Goal: Transaction & Acquisition: Book appointment/travel/reservation

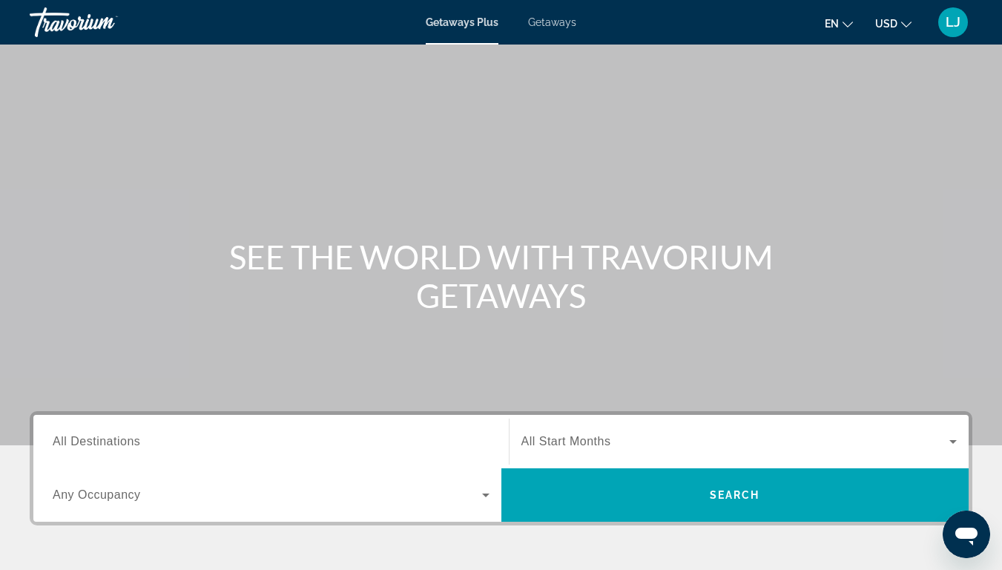
click at [93, 426] on div "Search widget" at bounding box center [271, 441] width 437 height 42
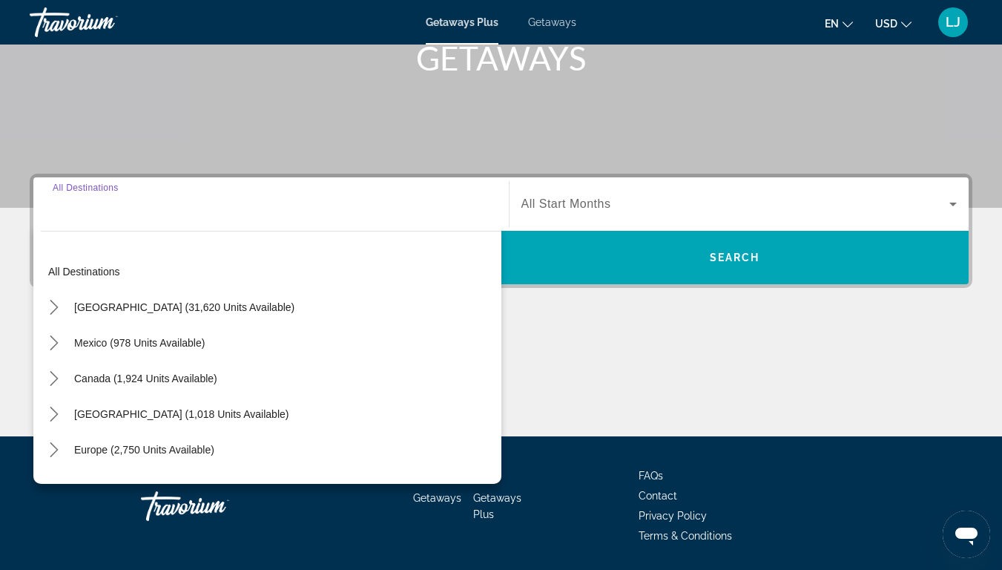
scroll to position [285, 0]
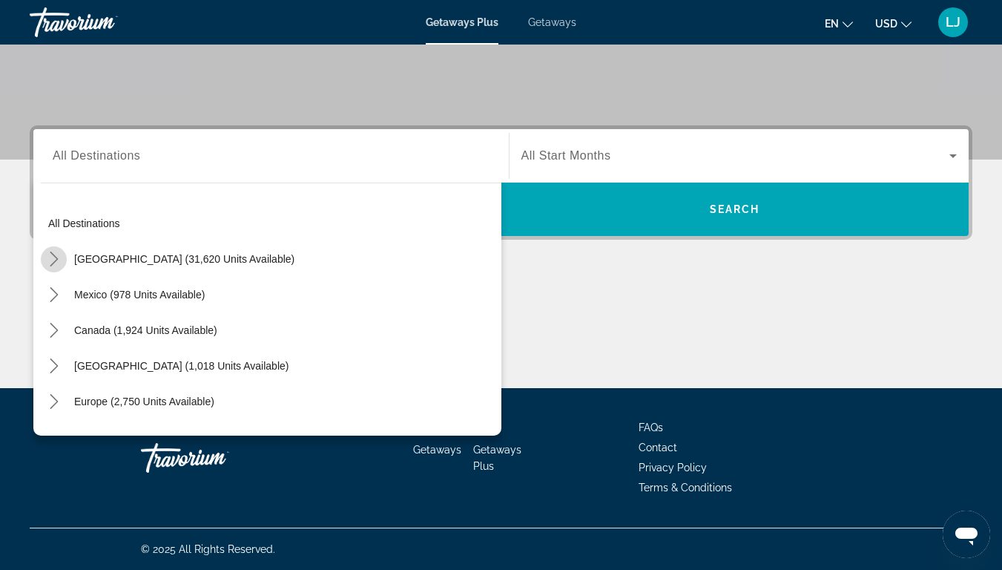
click at [52, 263] on icon "Toggle United States (31,620 units available) submenu" at bounding box center [54, 258] width 15 height 15
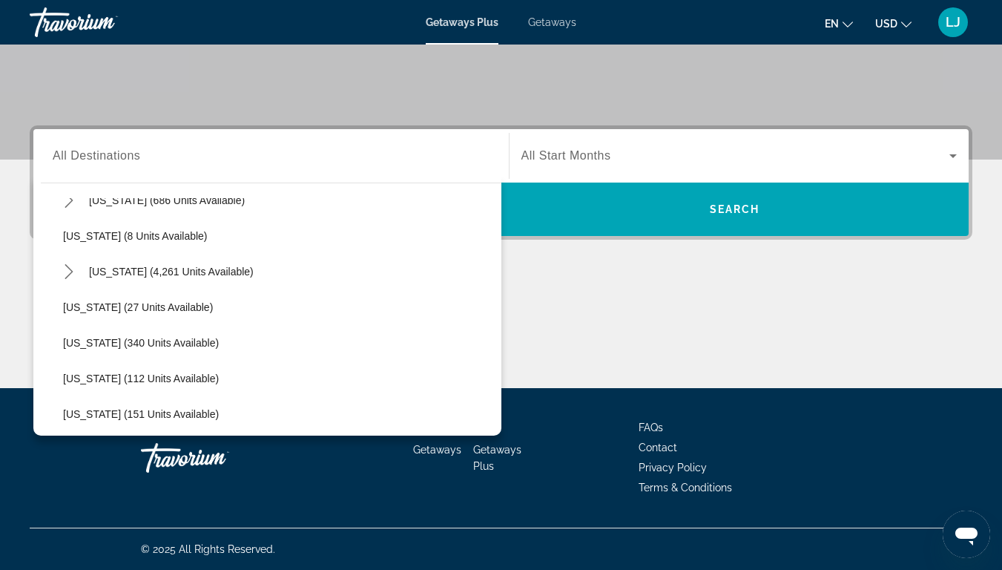
scroll to position [260, 0]
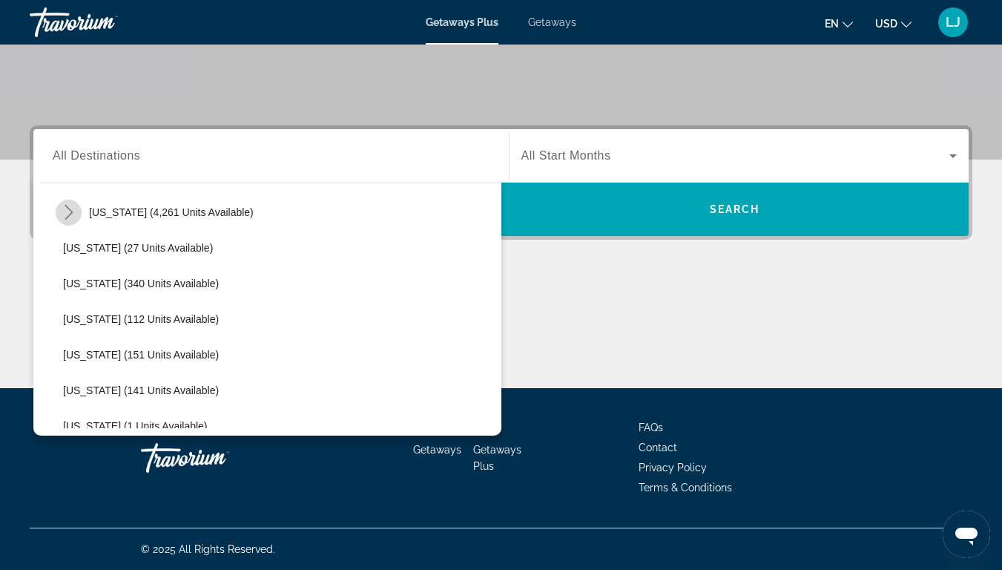
click at [62, 221] on mat-icon "Toggle Florida (4,261 units available) submenu" at bounding box center [69, 212] width 26 height 26
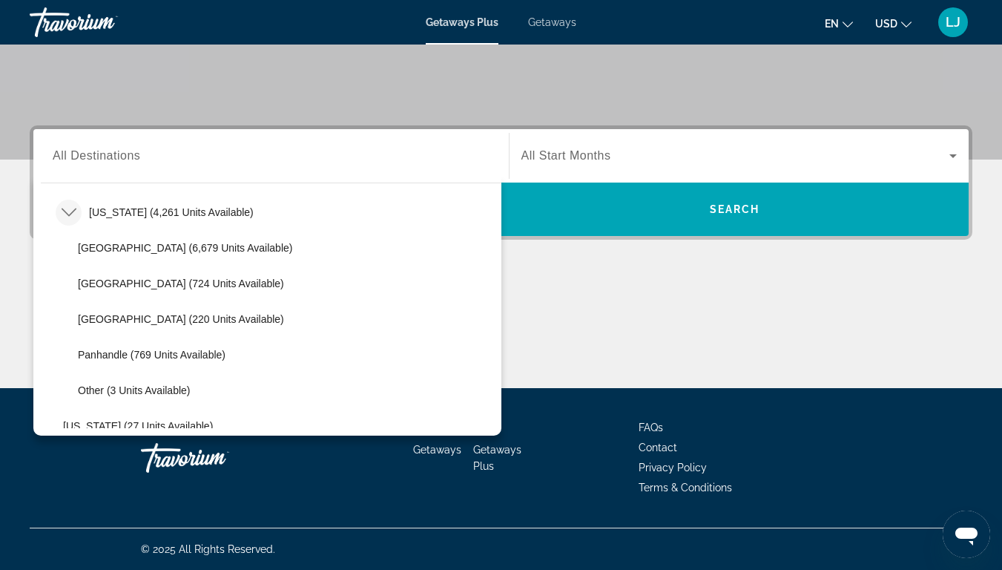
click at [65, 213] on icon "Toggle Florida (4,261 units available) submenu" at bounding box center [68, 212] width 15 height 8
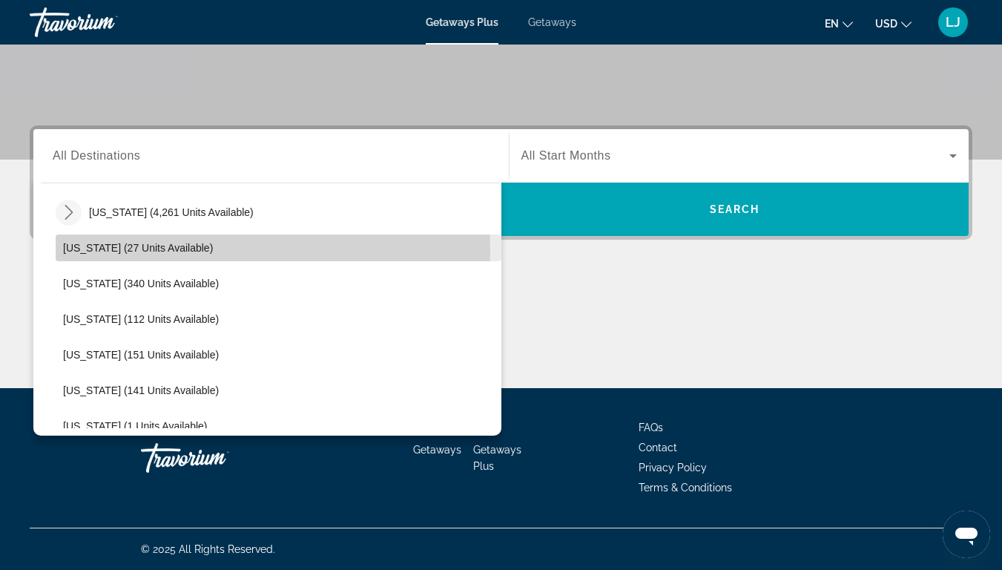
click at [68, 251] on span "[US_STATE] (27 units available)" at bounding box center [138, 248] width 150 height 12
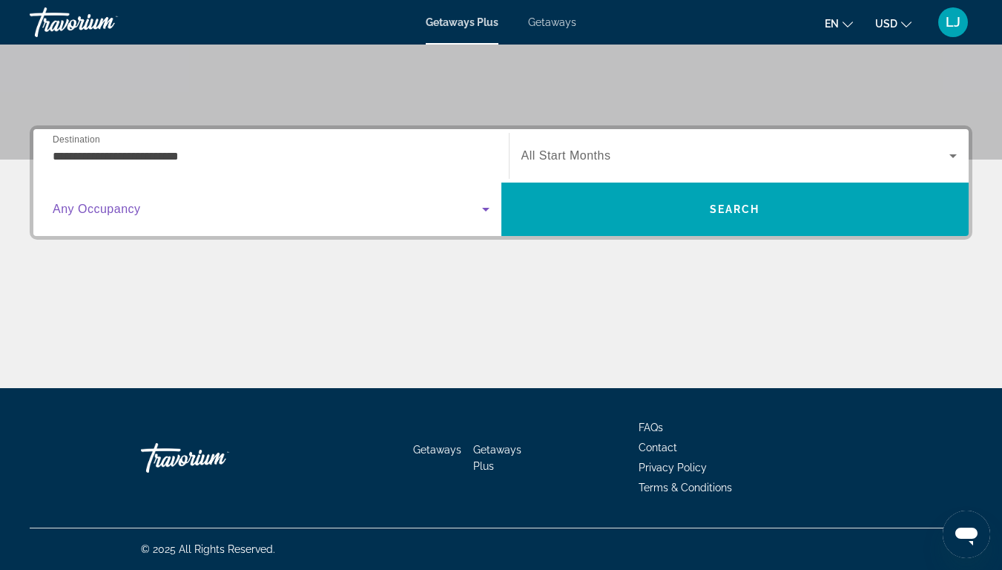
click at [99, 217] on span "Search widget" at bounding box center [267, 209] width 429 height 18
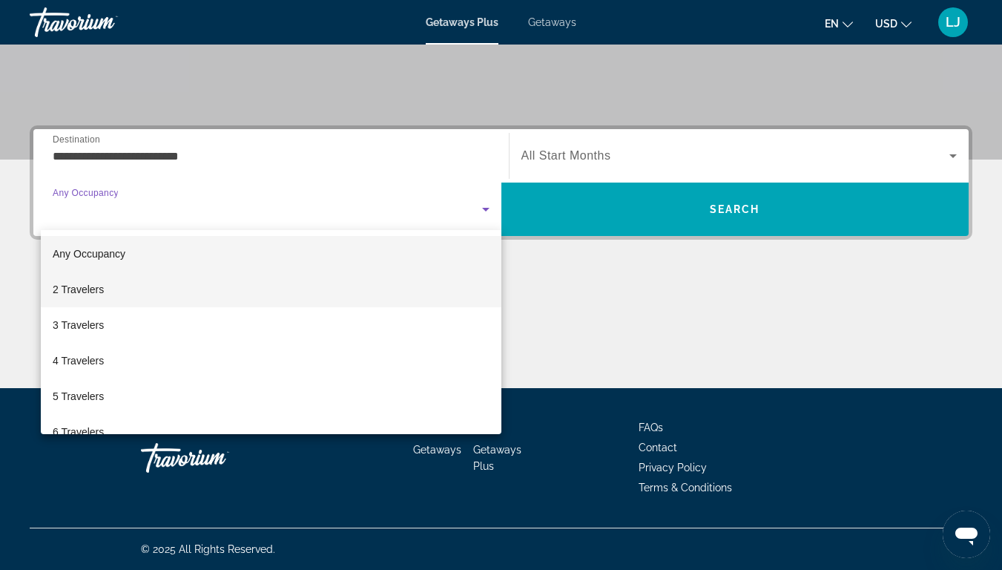
click at [119, 300] on mat-option "2 Travelers" at bounding box center [271, 289] width 460 height 36
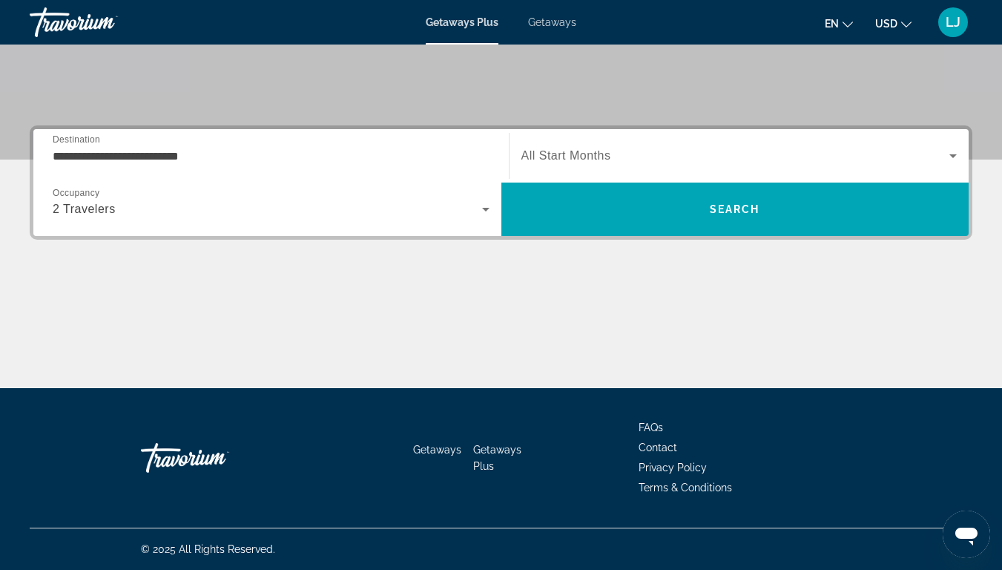
click at [537, 168] on div "Search widget" at bounding box center [739, 156] width 436 height 42
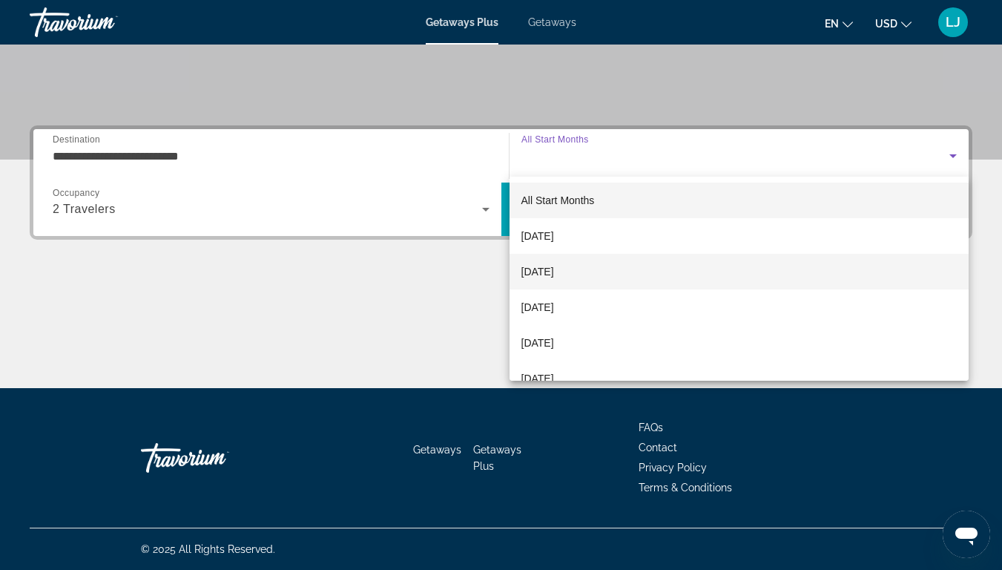
click at [554, 266] on span "[DATE]" at bounding box center [537, 272] width 33 height 18
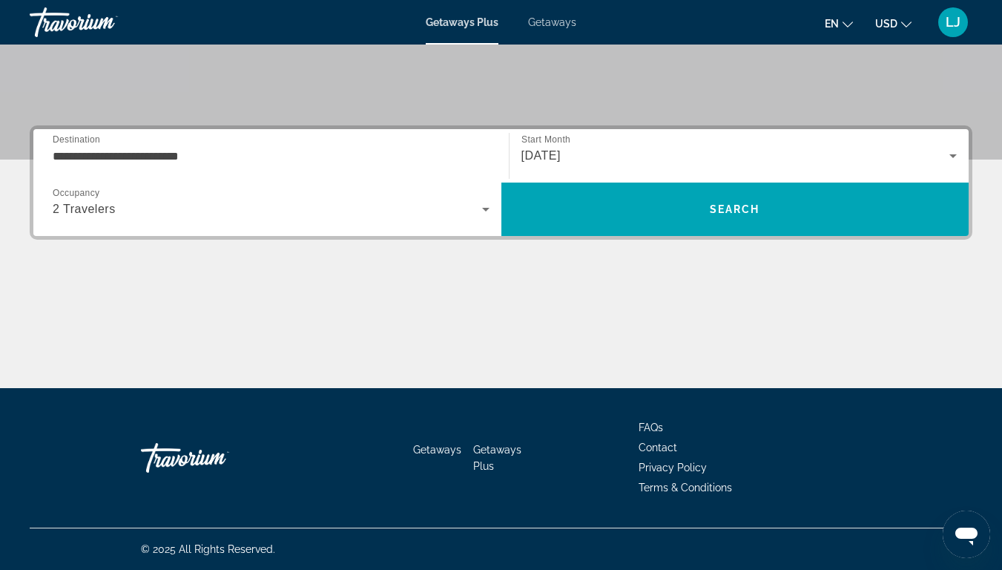
drag, startPoint x: 564, startPoint y: 217, endPoint x: 466, endPoint y: 356, distance: 169.9
click at [466, 356] on div "**********" at bounding box center [501, 256] width 1002 height 263
click at [346, 165] on div "**********" at bounding box center [271, 156] width 437 height 42
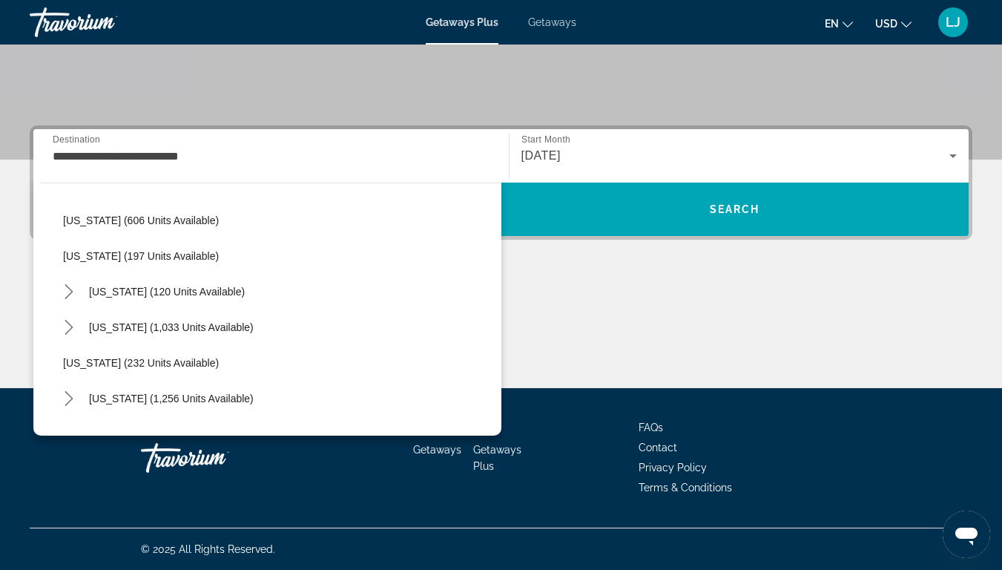
scroll to position [809, 0]
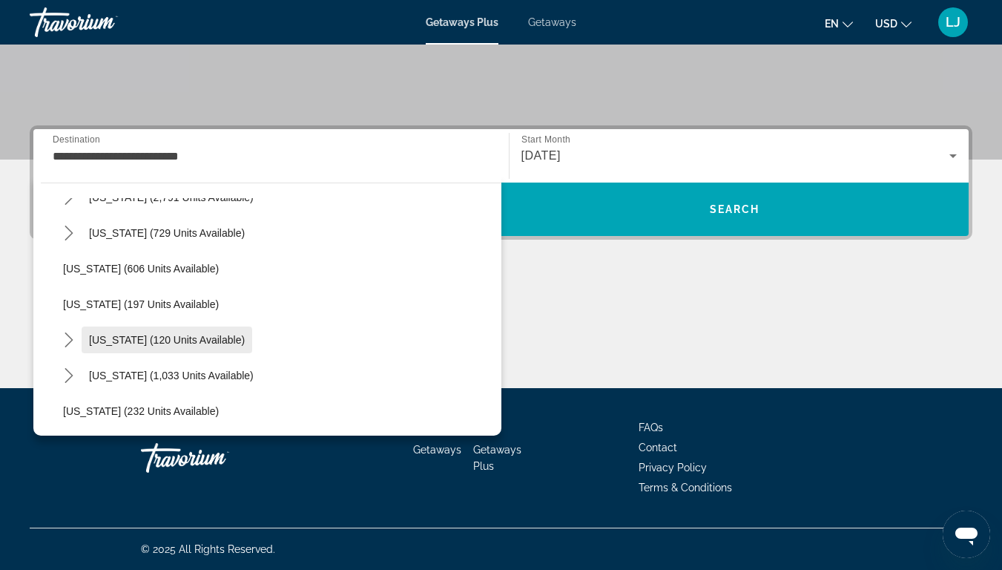
click at [127, 346] on span "Select destination: New York (120 units available)" at bounding box center [167, 340] width 171 height 36
type input "**********"
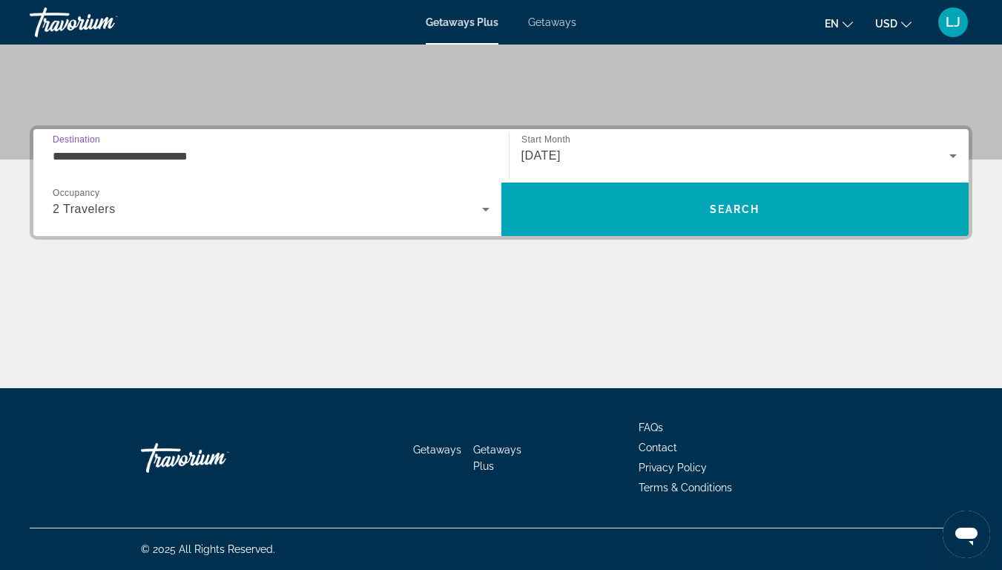
click at [107, 152] on input "**********" at bounding box center [271, 157] width 437 height 18
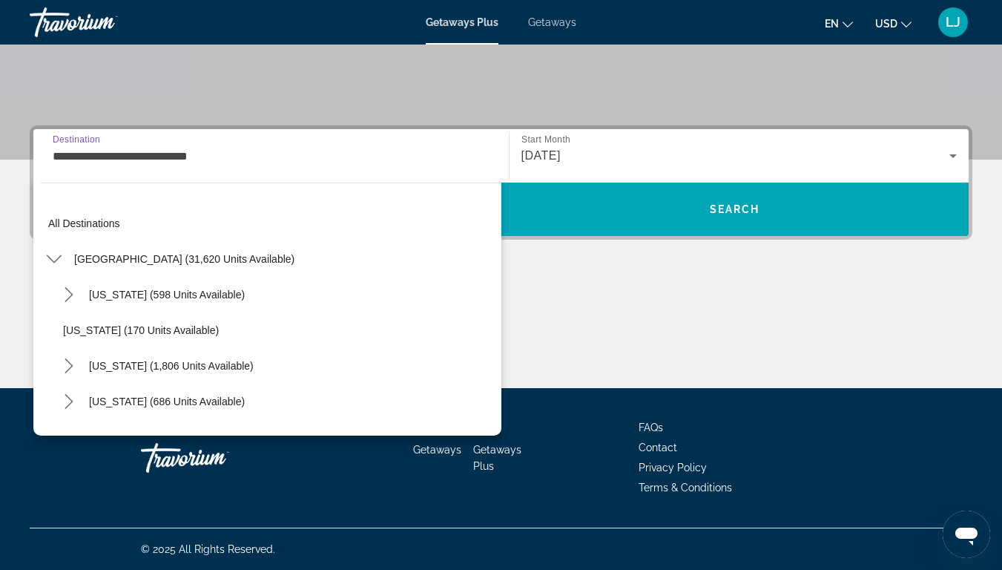
scroll to position [836, 0]
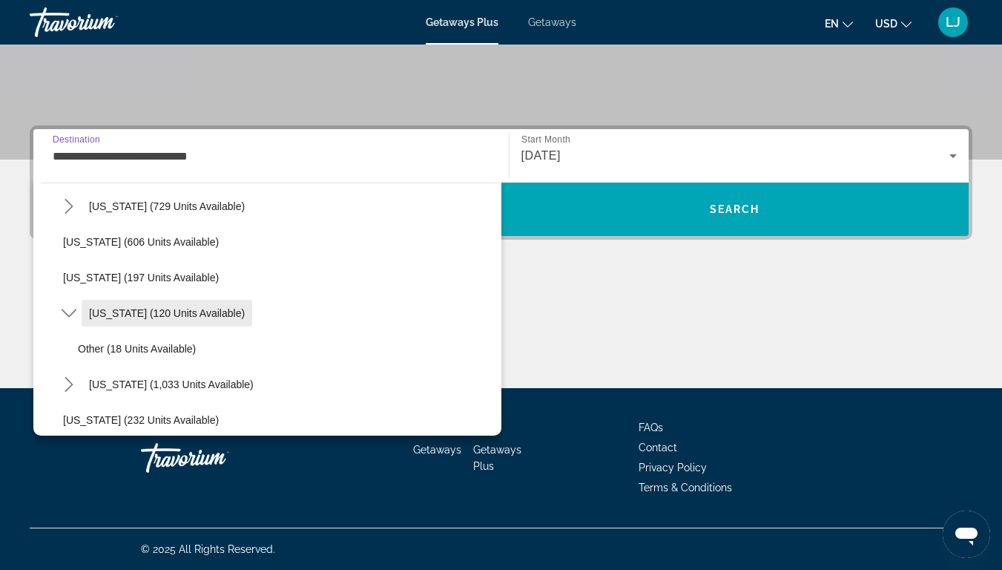
click at [119, 317] on span "[US_STATE] (120 units available)" at bounding box center [167, 313] width 156 height 12
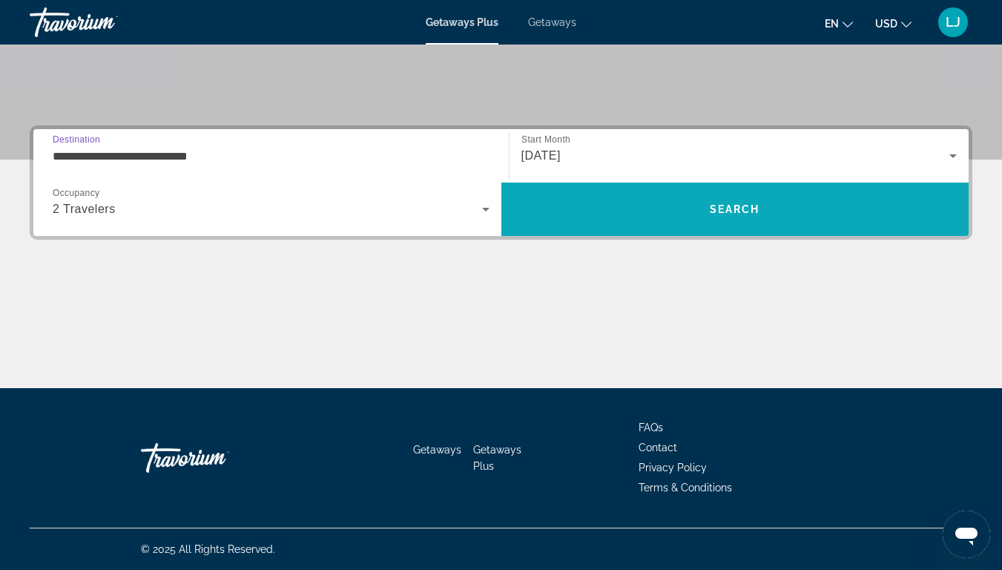
click at [525, 209] on span "Search" at bounding box center [735, 209] width 468 height 36
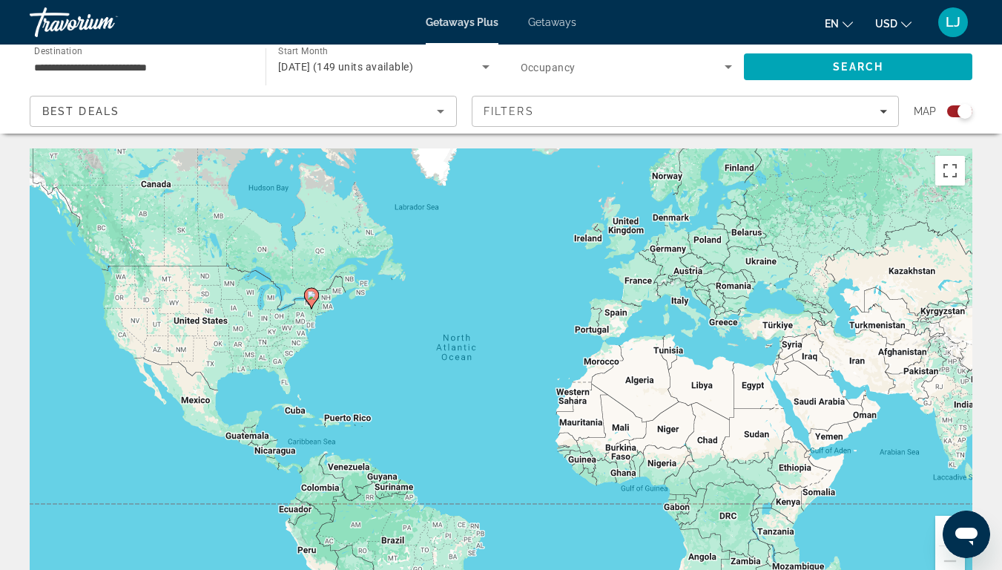
click at [218, 84] on div "**********" at bounding box center [140, 67] width 212 height 42
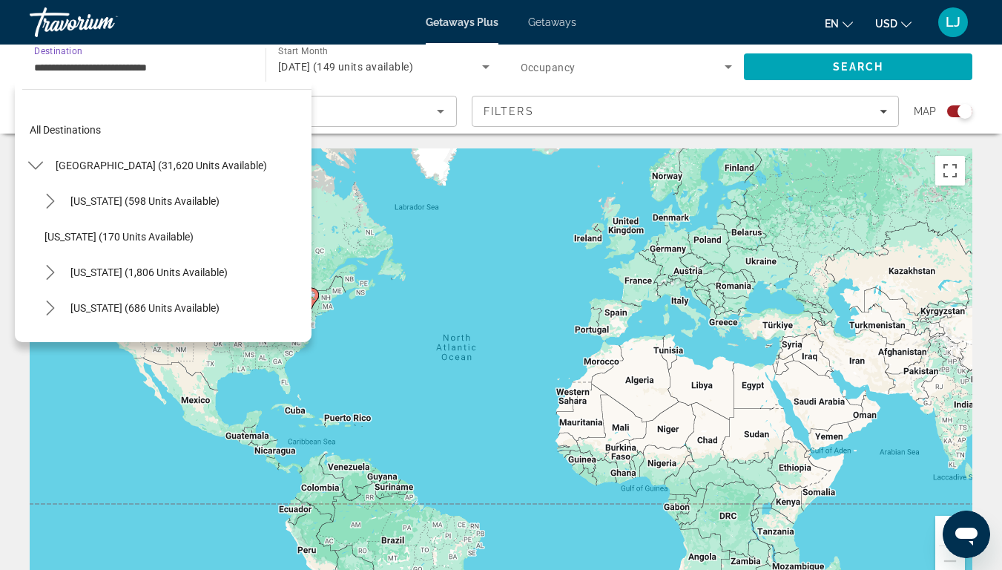
scroll to position [836, 0]
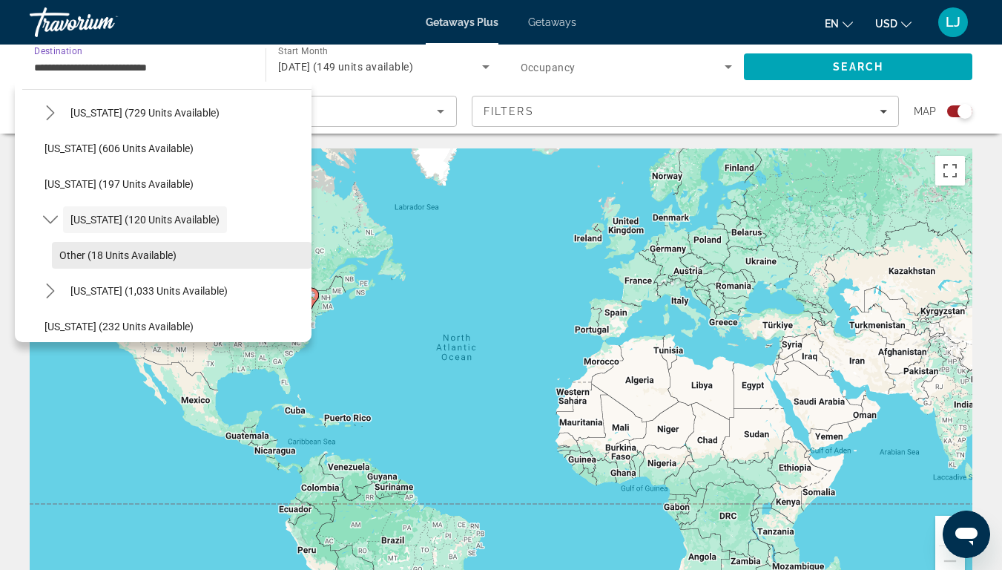
click at [94, 257] on span "Other (18 units available)" at bounding box center [117, 255] width 117 height 12
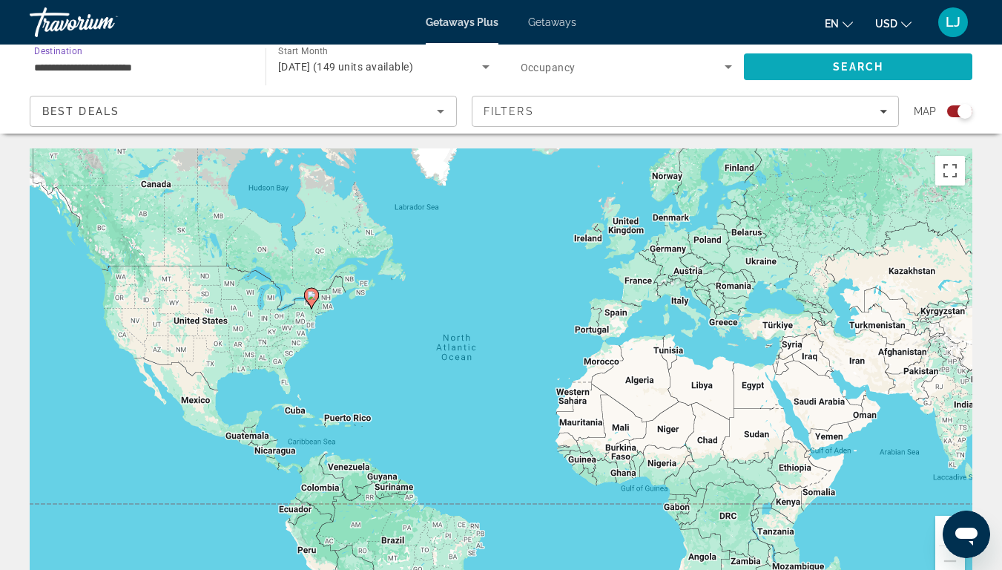
click at [779, 67] on span "Search" at bounding box center [858, 67] width 228 height 36
click at [180, 76] on div "**********" at bounding box center [140, 67] width 212 height 42
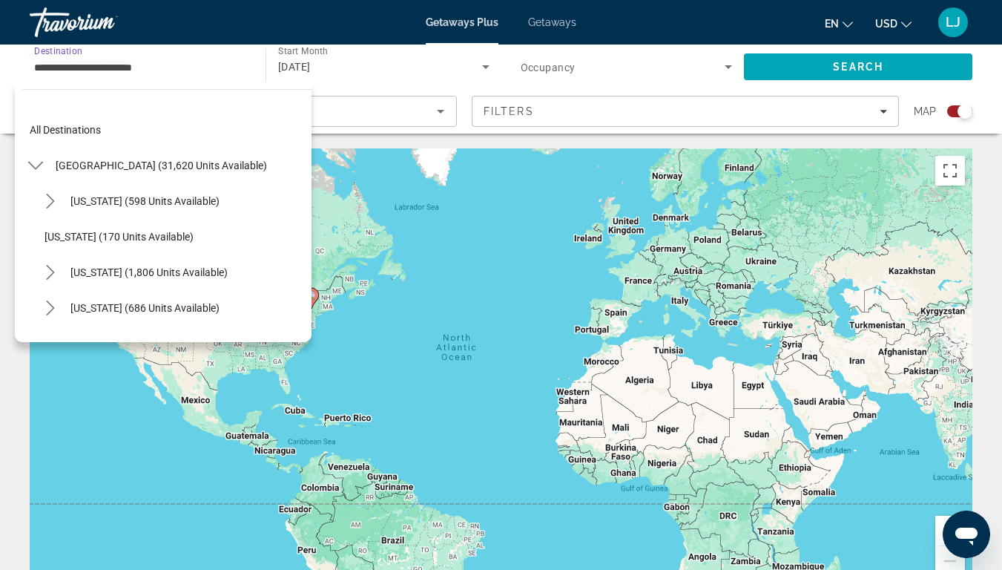
scroll to position [871, 0]
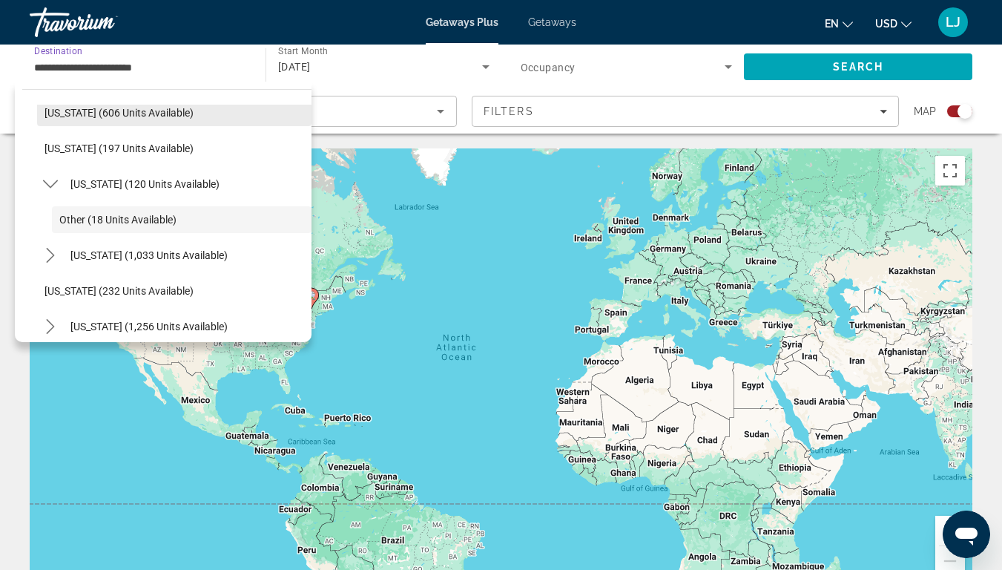
click at [160, 112] on span "[US_STATE] (606 units available)" at bounding box center [118, 113] width 149 height 12
type input "**********"
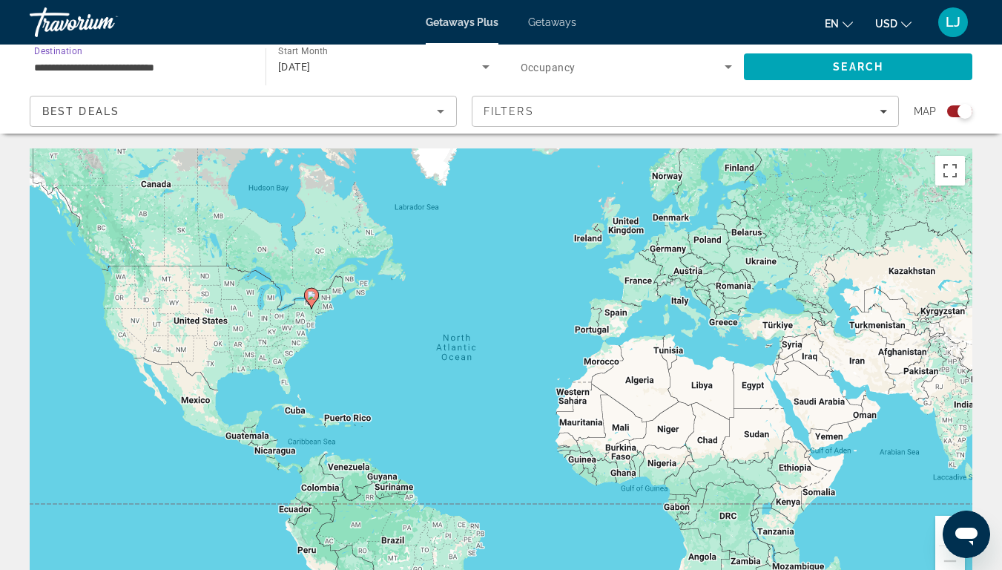
click at [160, 112] on div "Best Deals" at bounding box center [239, 111] width 395 height 18
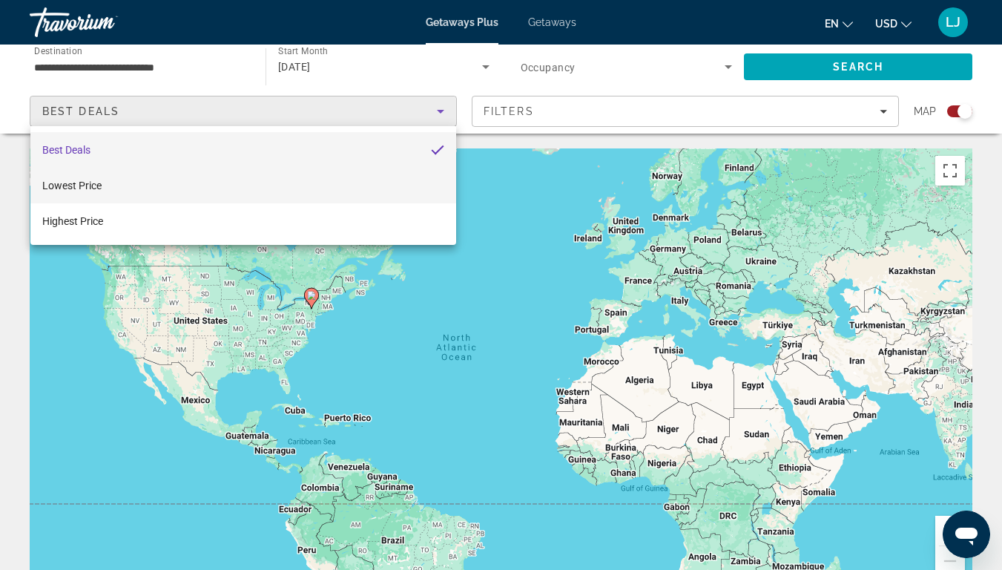
click at [134, 198] on mat-option "Lowest Price" at bounding box center [243, 186] width 426 height 36
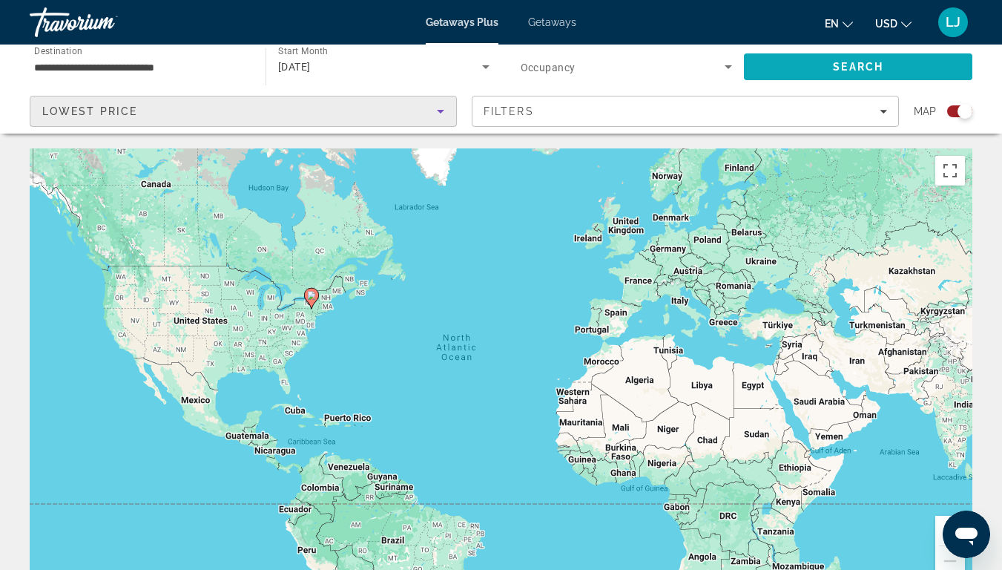
click at [799, 72] on span "Search" at bounding box center [858, 67] width 228 height 36
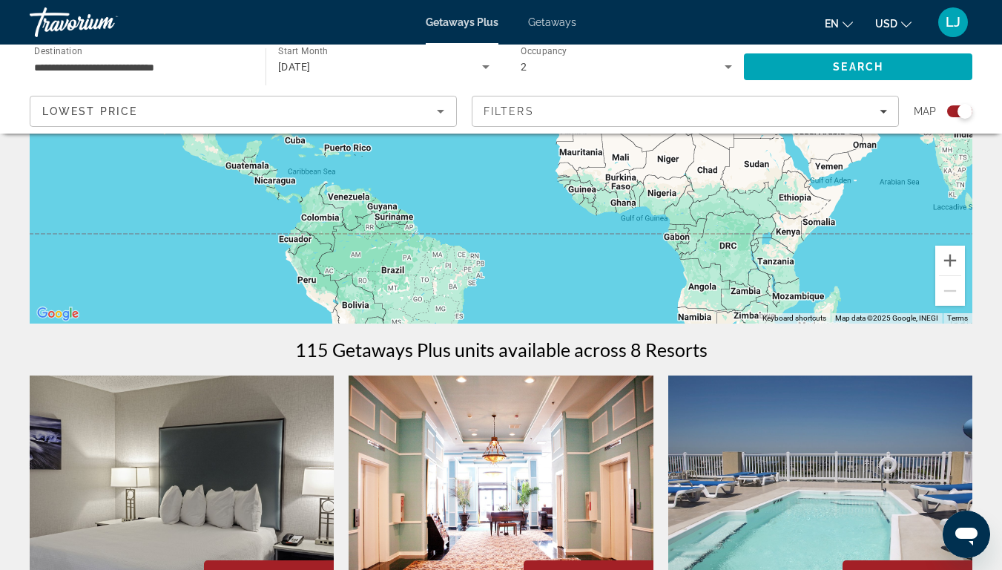
scroll to position [205, 0]
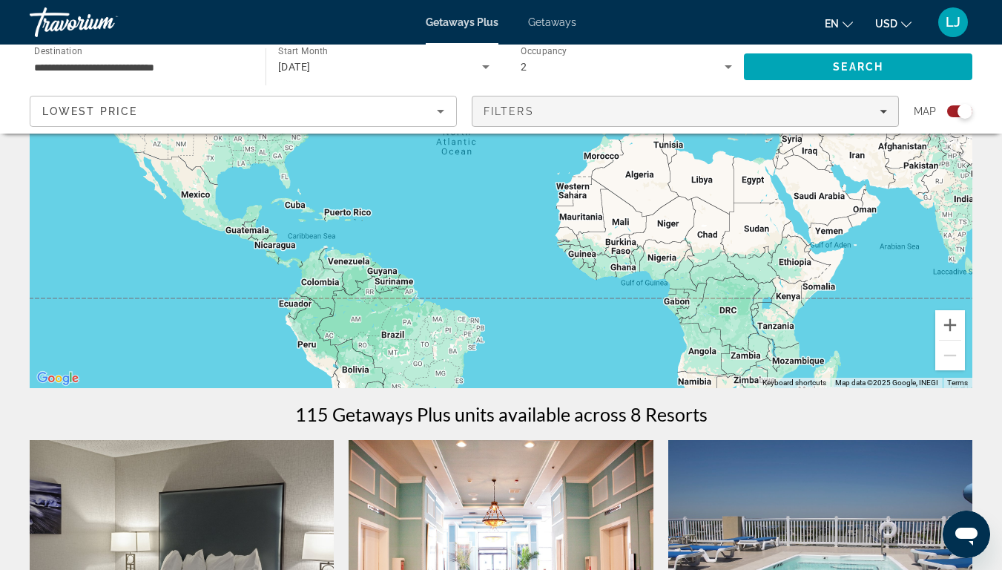
click at [577, 125] on span "Filters" at bounding box center [685, 111] width 426 height 36
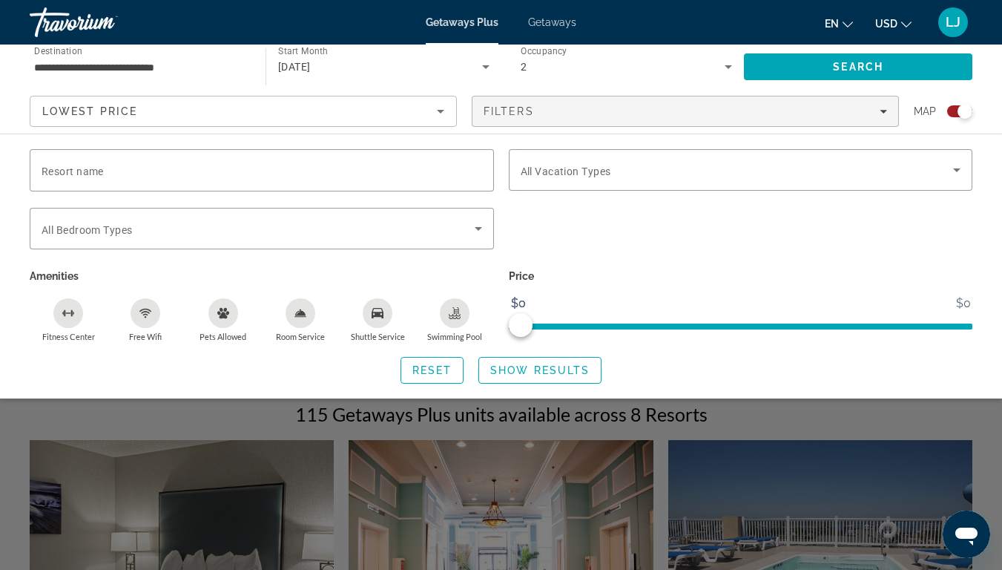
click at [577, 79] on div "2" at bounding box center [627, 67] width 212 height 42
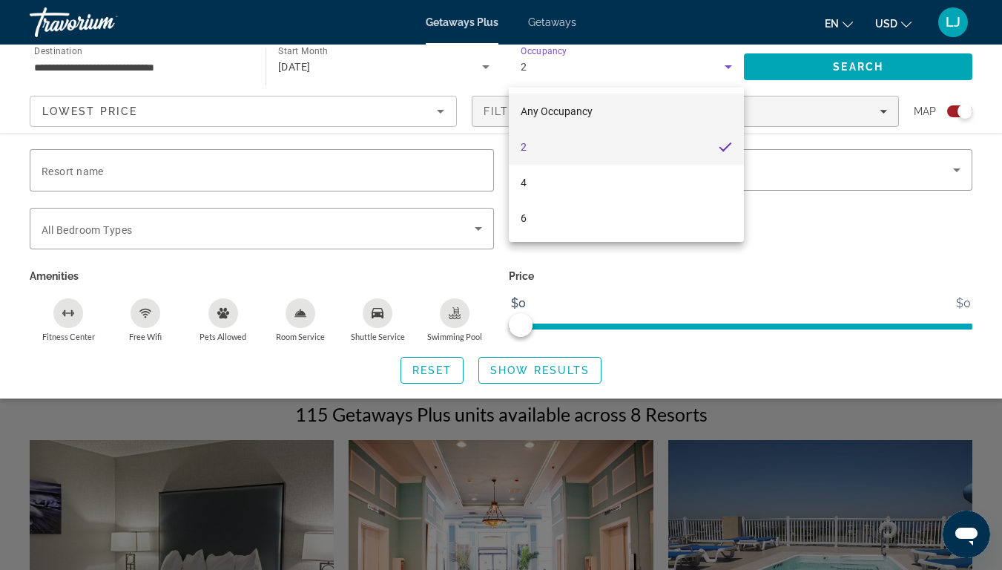
click at [577, 107] on span "Any Occupancy" at bounding box center [557, 111] width 72 height 12
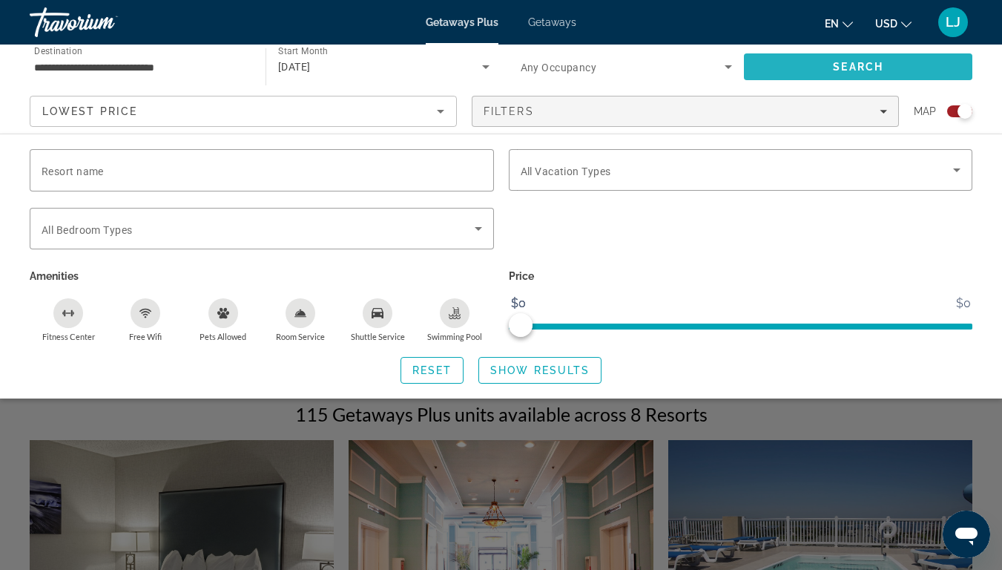
click at [776, 65] on span "Search" at bounding box center [858, 67] width 228 height 36
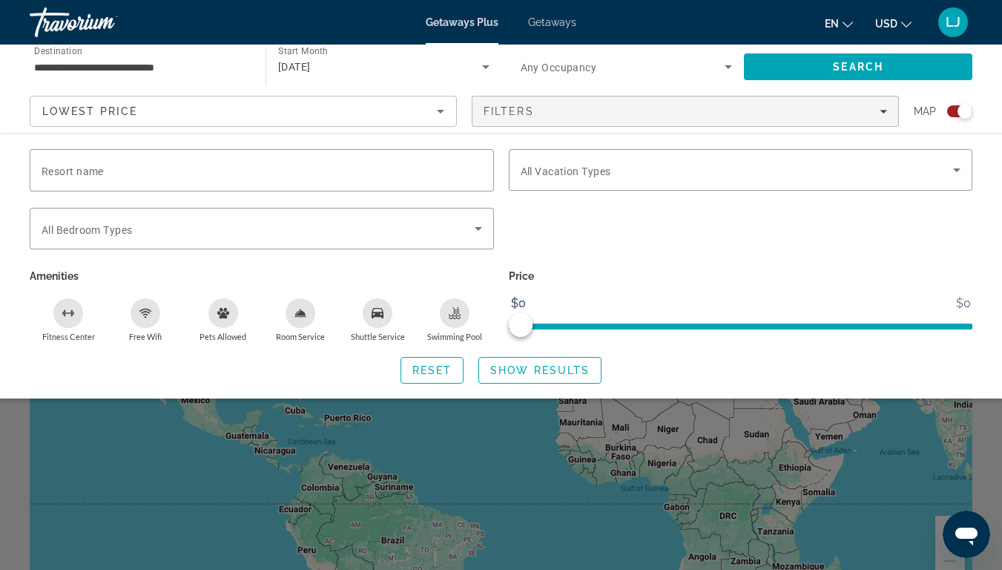
click at [552, 24] on span "Getaways" at bounding box center [552, 22] width 48 height 12
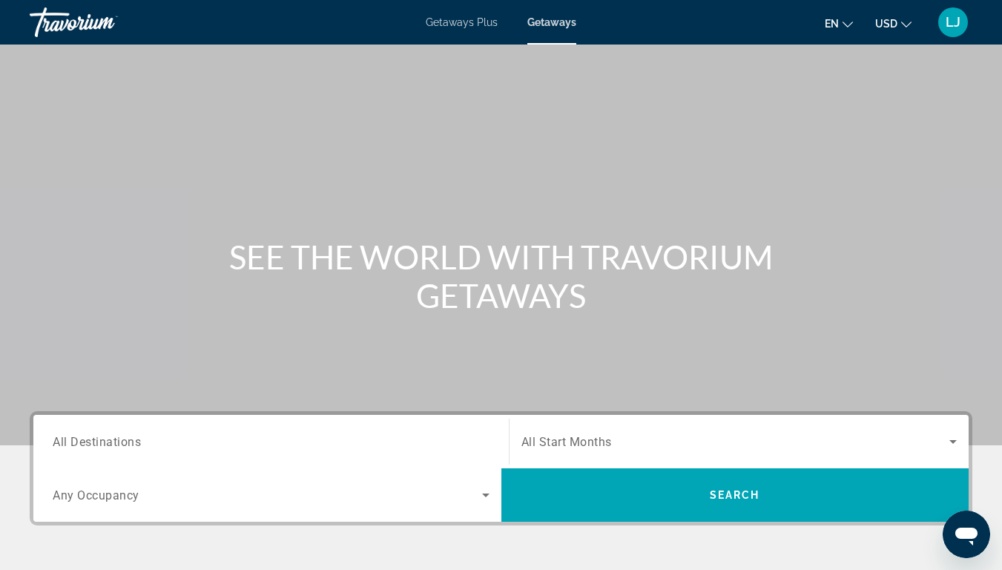
click at [268, 443] on input "Destination All Destinations" at bounding box center [271, 442] width 437 height 18
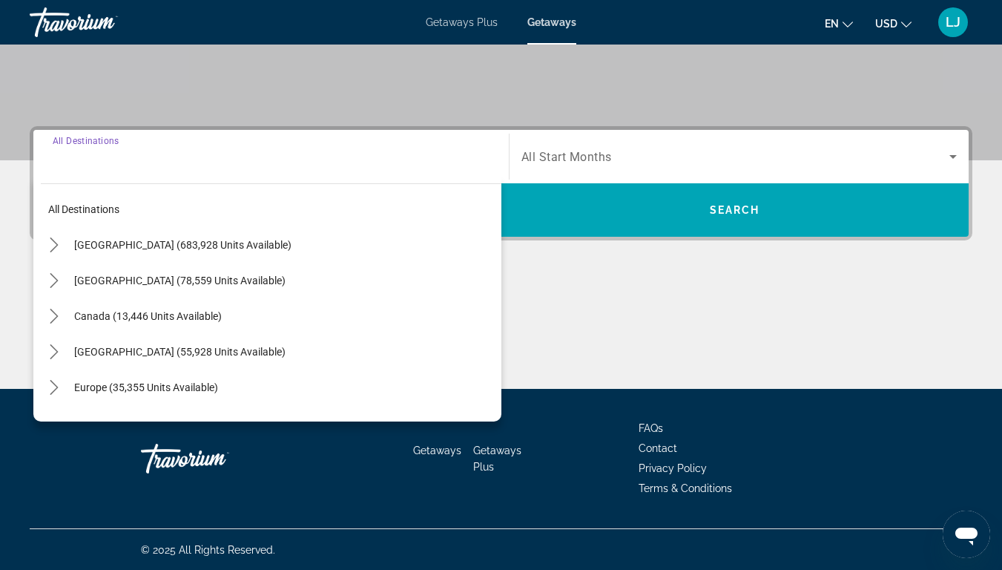
scroll to position [285, 0]
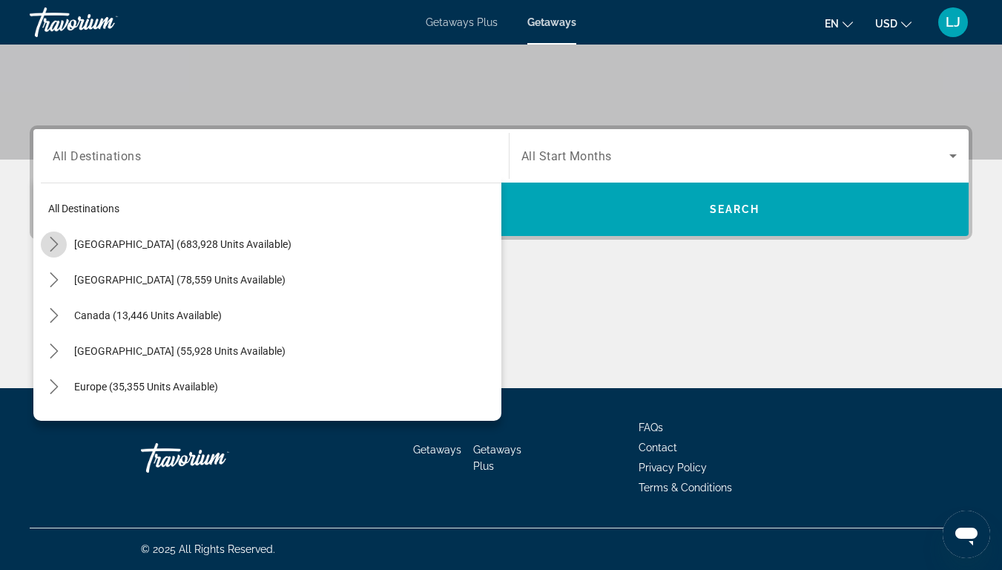
click at [63, 257] on mat-icon "Toggle United States (683,928 units available) submenu" at bounding box center [54, 244] width 26 height 26
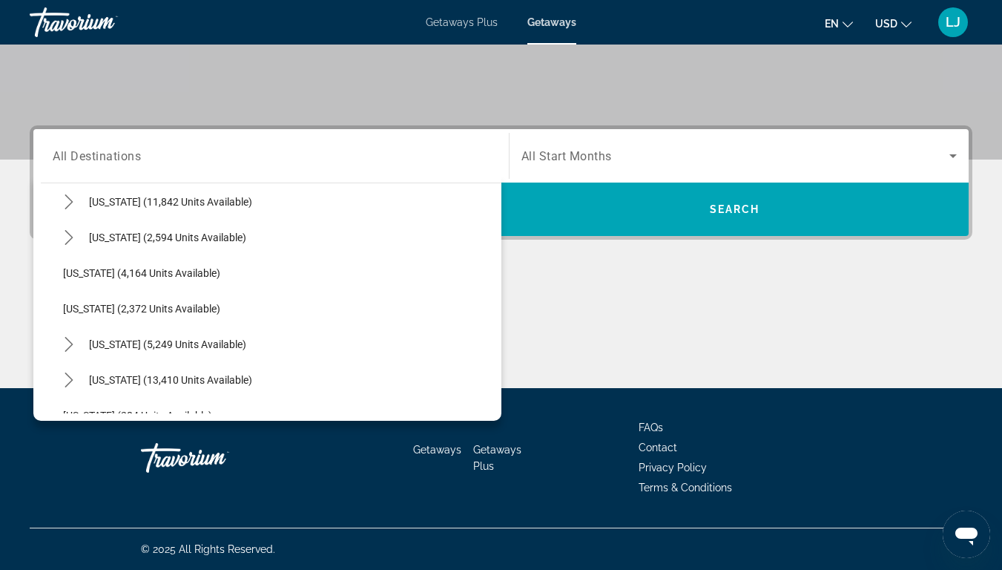
scroll to position [914, 0]
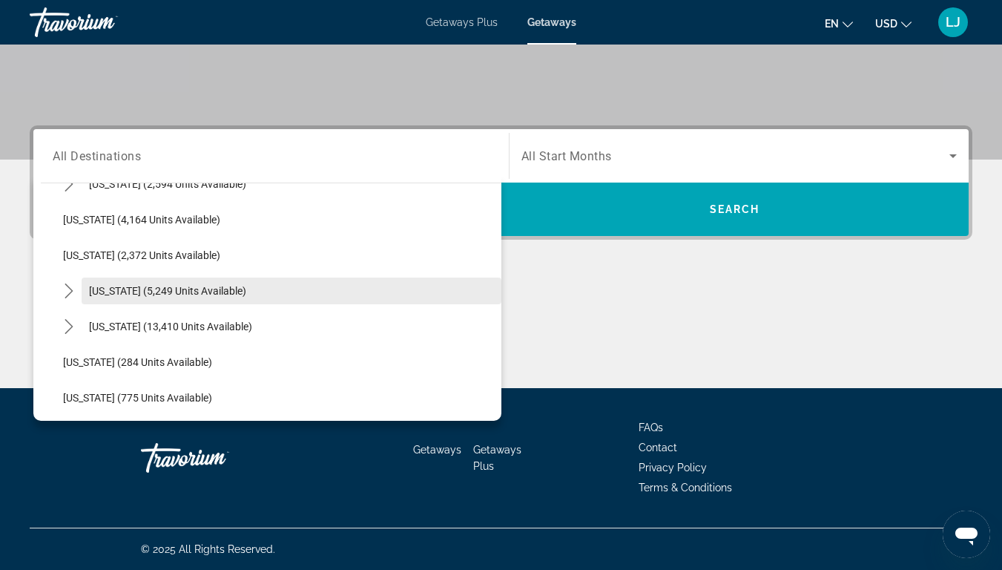
click at [156, 298] on span "Select destination: New York (5,249 units available)" at bounding box center [292, 291] width 420 height 36
type input "**********"
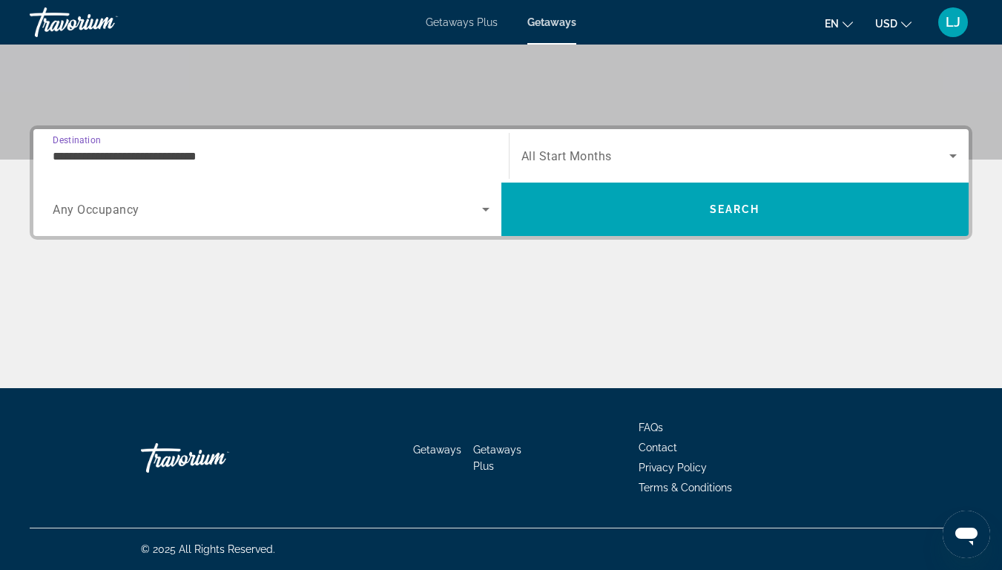
click at [212, 214] on span "Search widget" at bounding box center [267, 209] width 429 height 18
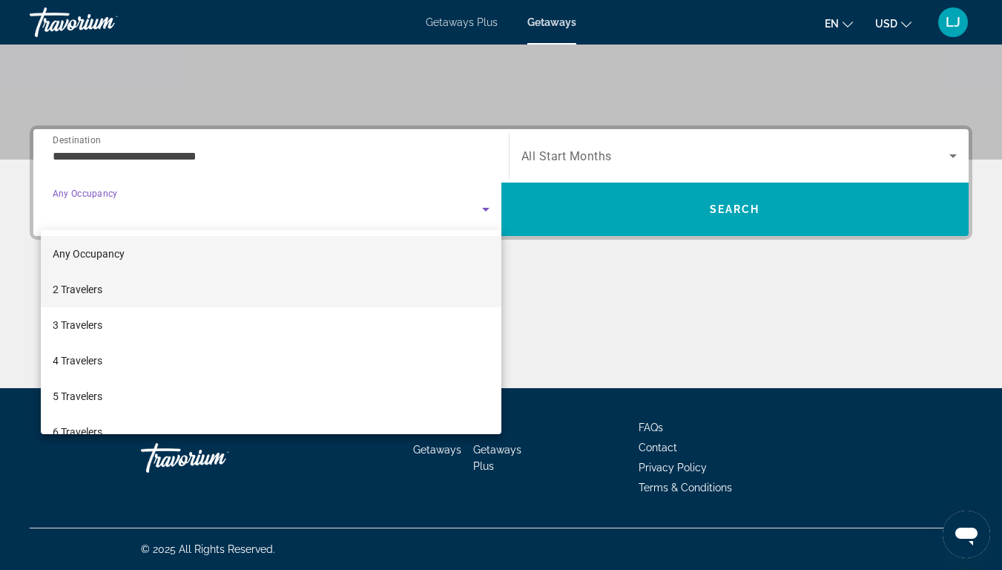
click at [176, 282] on mat-option "2 Travelers" at bounding box center [271, 289] width 460 height 36
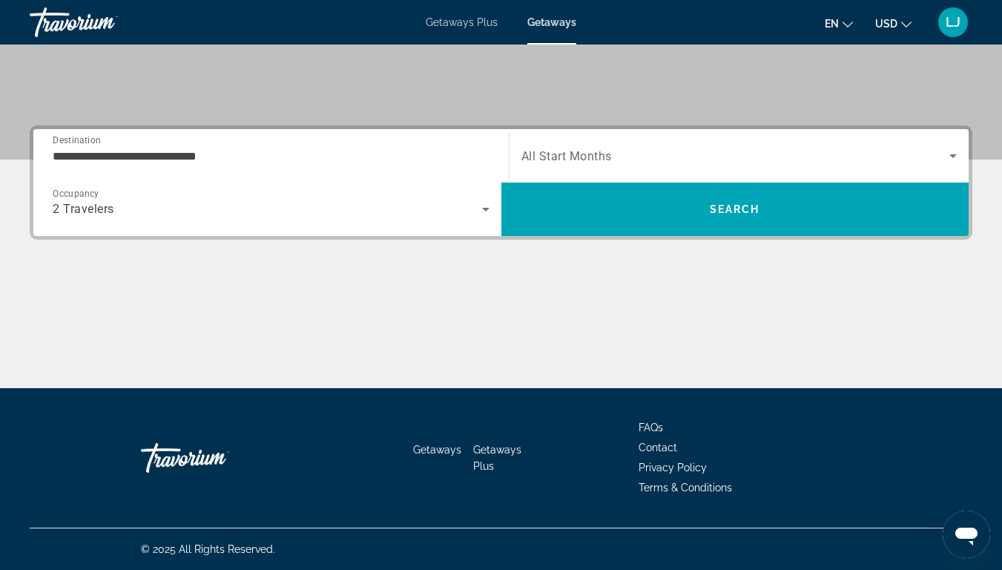
drag, startPoint x: 556, startPoint y: 156, endPoint x: 546, endPoint y: 158, distance: 10.6
click at [546, 158] on span "All Start Months" at bounding box center [566, 156] width 90 height 14
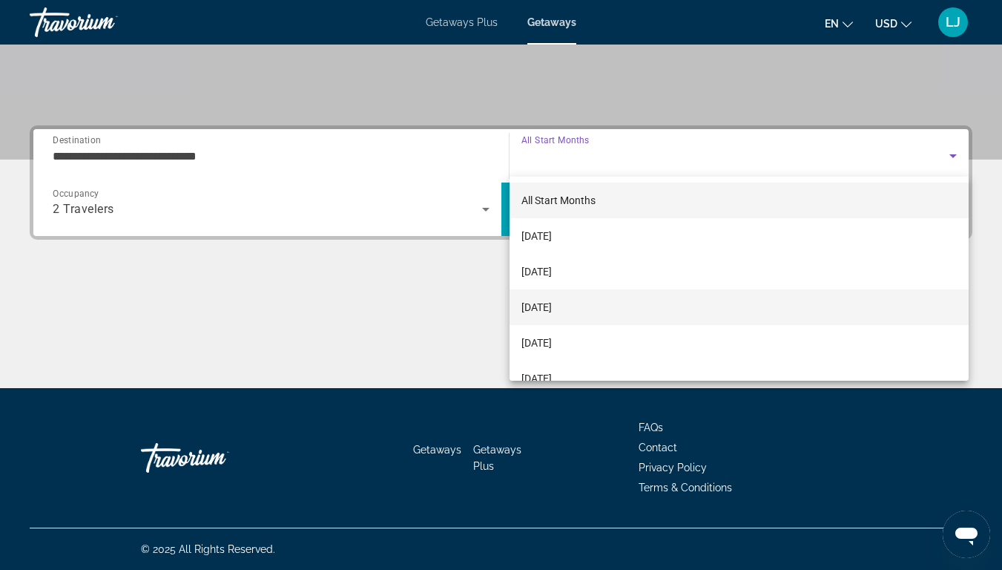
click at [552, 298] on span "[DATE]" at bounding box center [536, 307] width 30 height 18
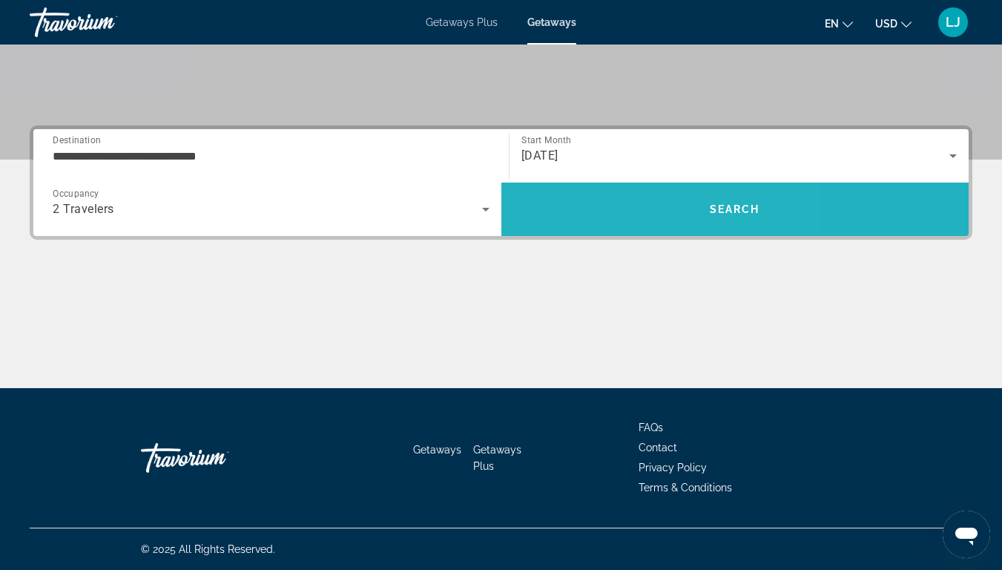
click at [612, 210] on span "Search" at bounding box center [735, 209] width 468 height 36
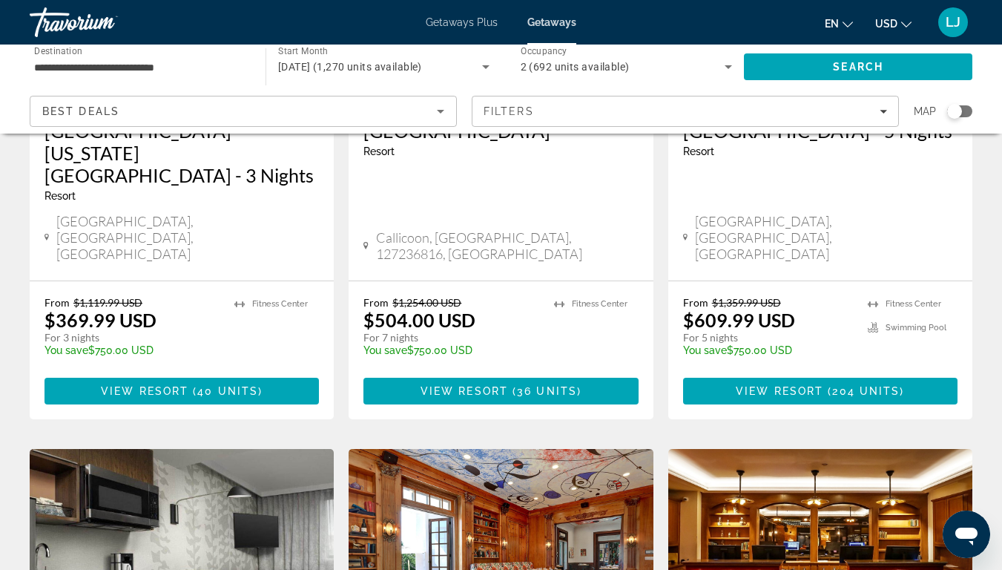
scroll to position [207, 0]
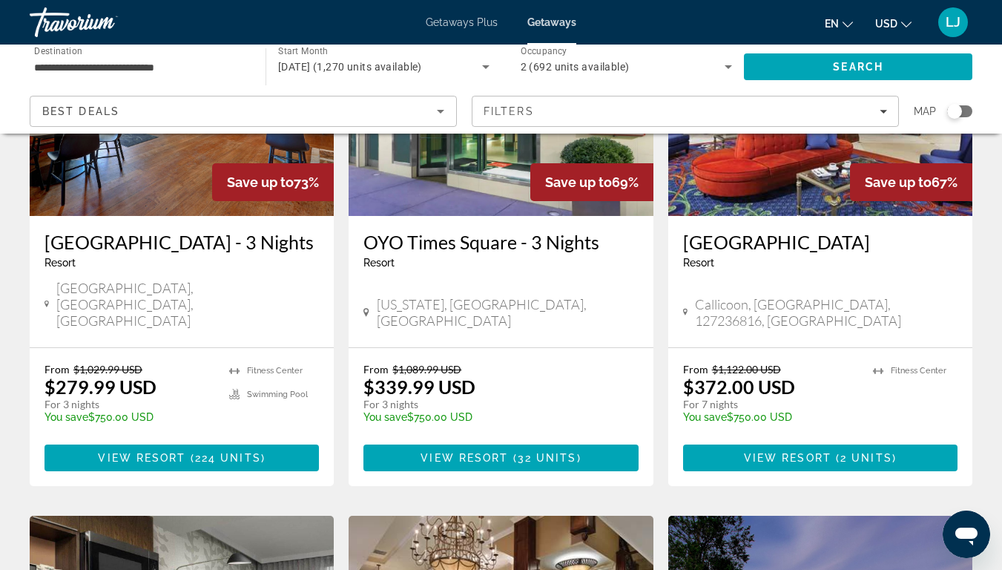
click at [446, 119] on icon "Sort by" at bounding box center [441, 111] width 18 height 18
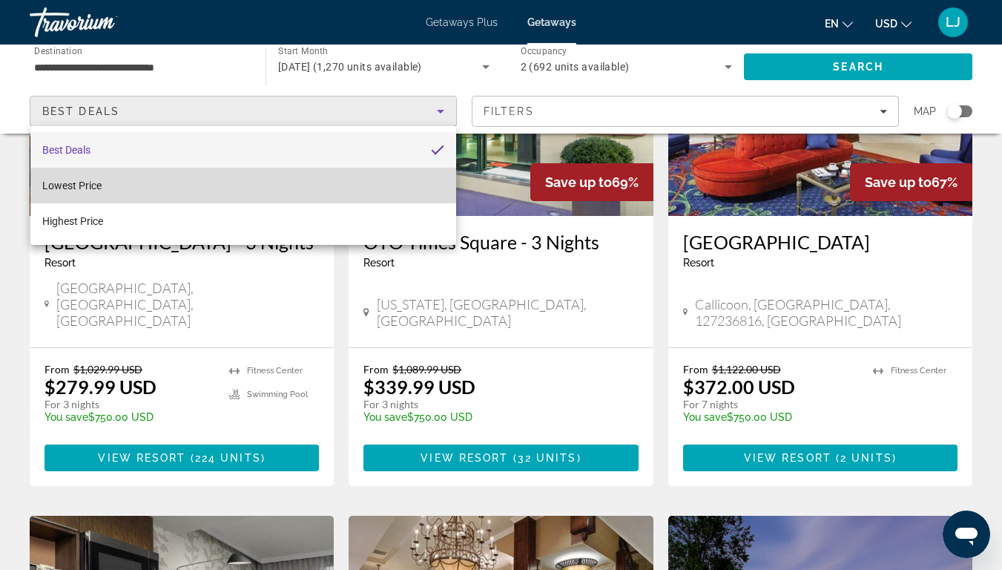
click at [373, 199] on mat-option "Lowest Price" at bounding box center [243, 186] width 426 height 36
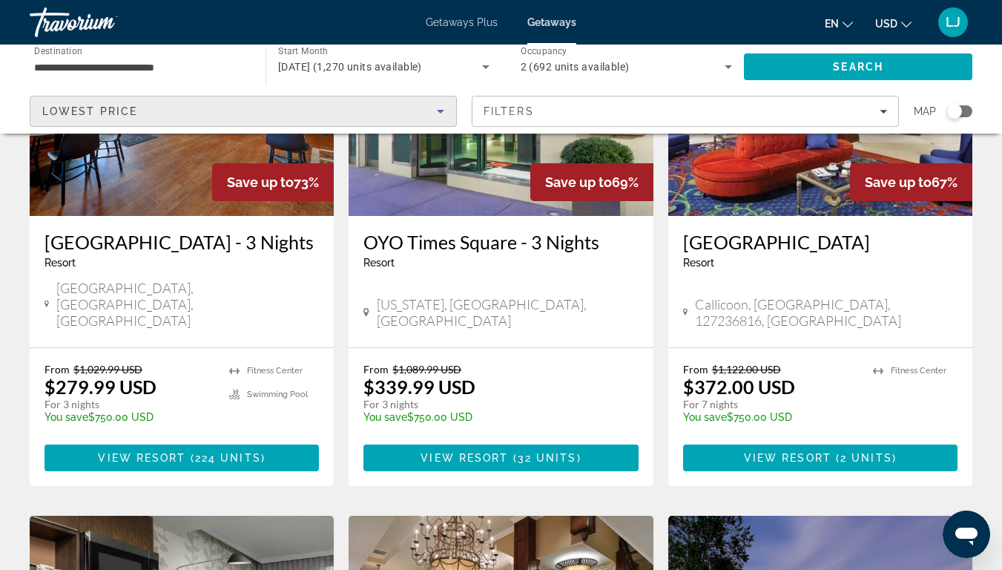
scroll to position [0, 0]
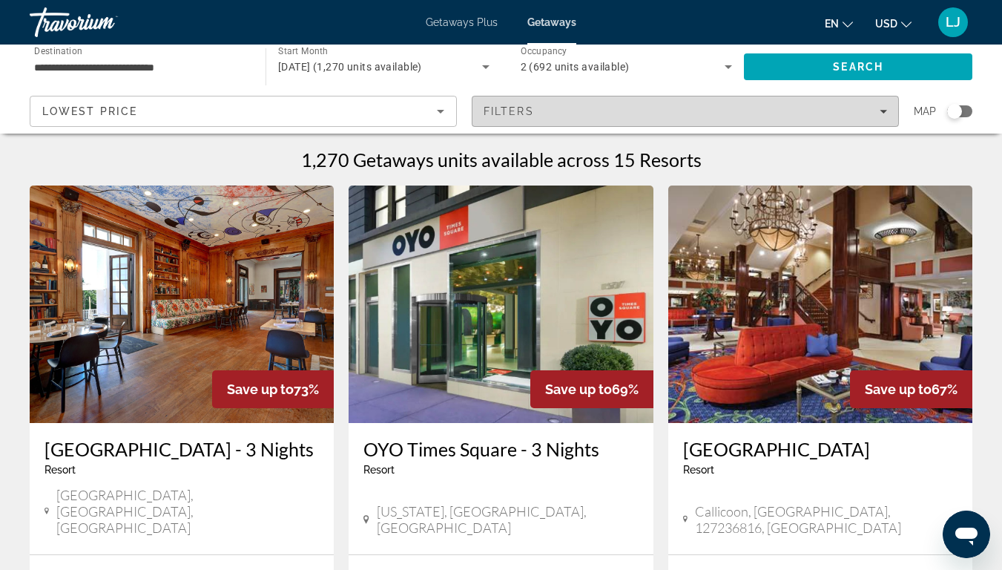
click at [531, 111] on span "Filters" at bounding box center [508, 111] width 50 height 12
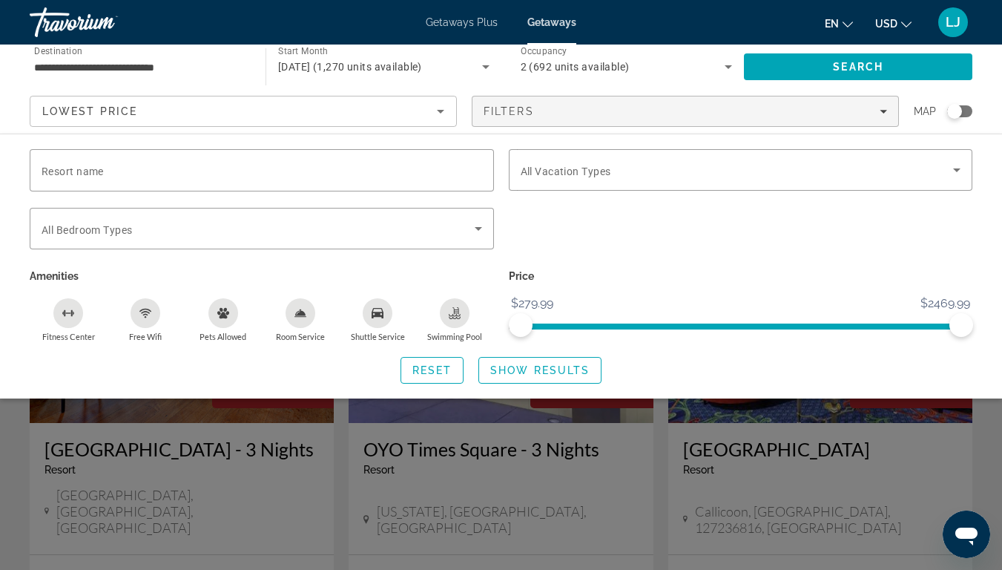
click at [238, 71] on input "**********" at bounding box center [140, 68] width 212 height 18
